Goal: Navigation & Orientation: Find specific page/section

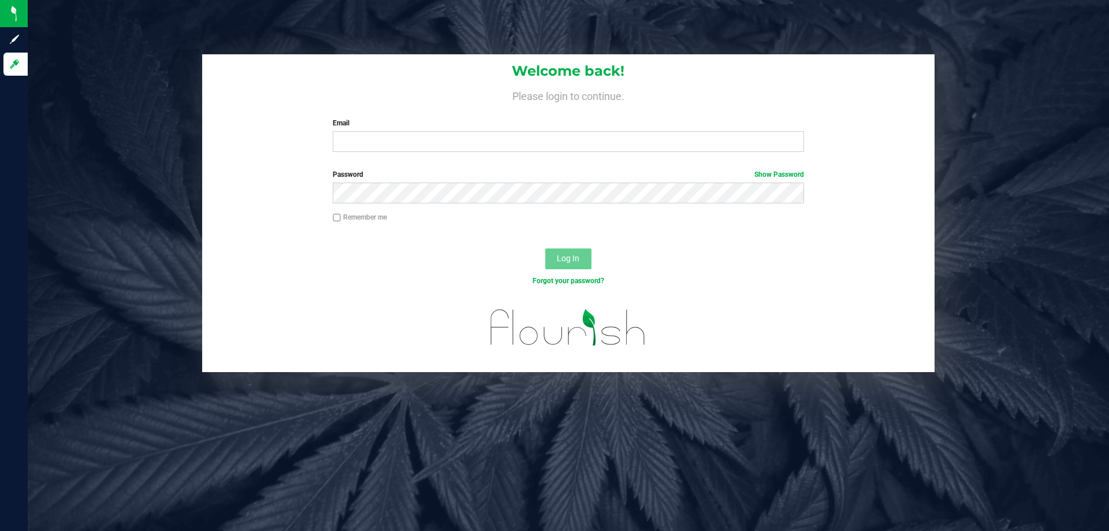
drag, startPoint x: 0, startPoint y: 0, endPoint x: 374, endPoint y: 153, distance: 404.3
click at [374, 153] on div "Welcome back! Please login to continue. Email Required Please format your email…" at bounding box center [568, 107] width 732 height 107
click at [376, 140] on input "Email" at bounding box center [568, 141] width 471 height 21
type input "[EMAIL_ADDRESS][DOMAIN_NAME]"
click at [545, 248] on button "Log In" at bounding box center [568, 258] width 46 height 21
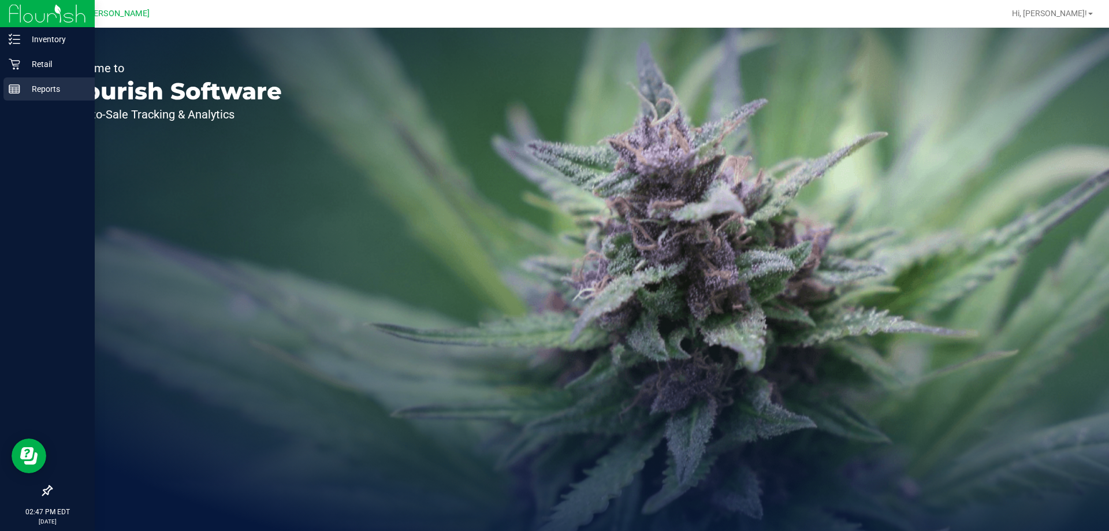
click at [20, 90] on div "Reports" at bounding box center [48, 88] width 91 height 23
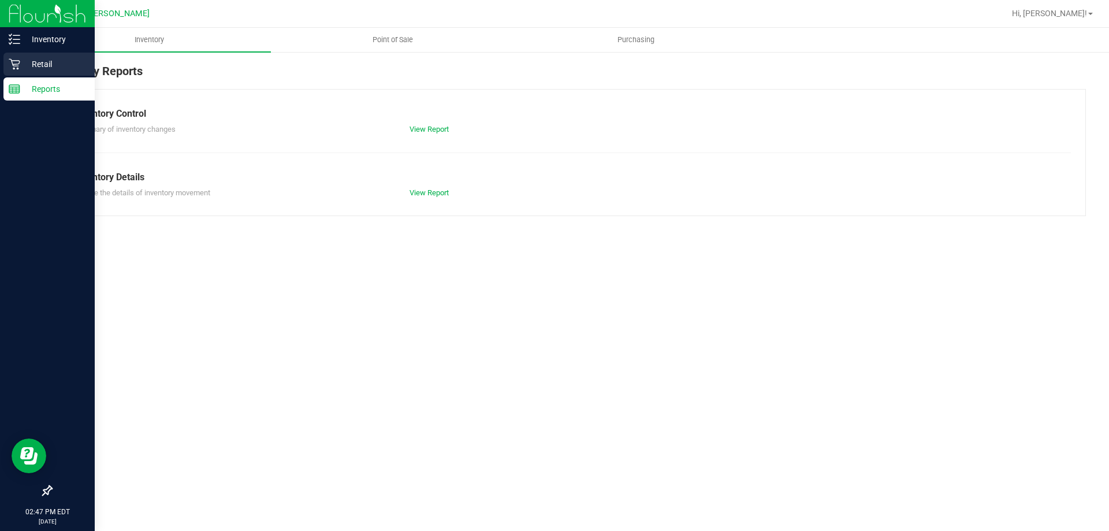
click at [33, 58] on p "Retail" at bounding box center [54, 64] width 69 height 14
